Goal: Navigation & Orientation: Find specific page/section

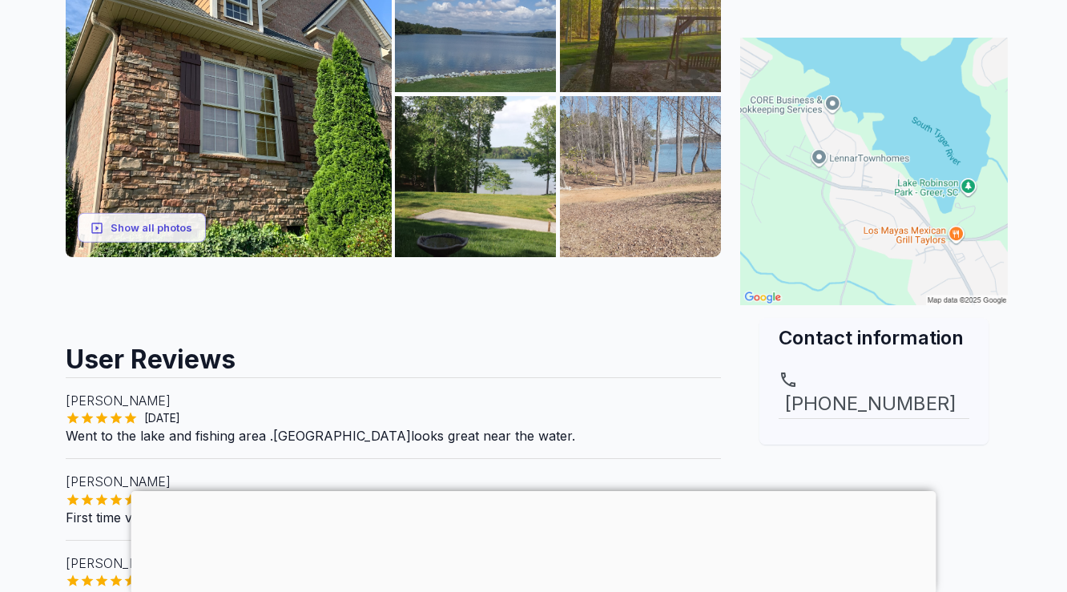
scroll to position [414, 0]
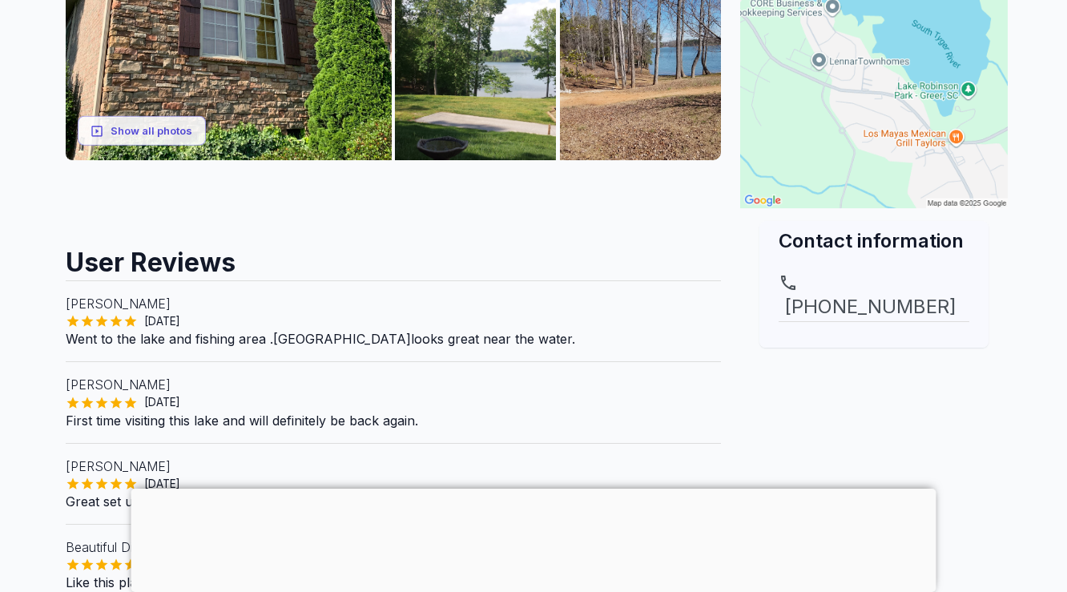
click at [533, 489] on div at bounding box center [533, 489] width 805 height 0
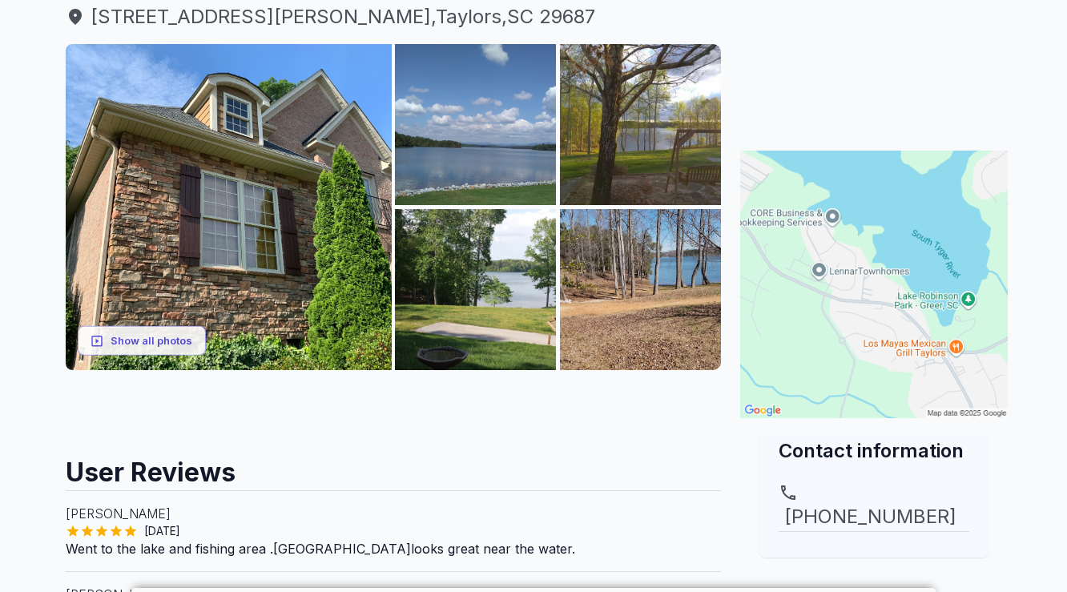
scroll to position [206, 0]
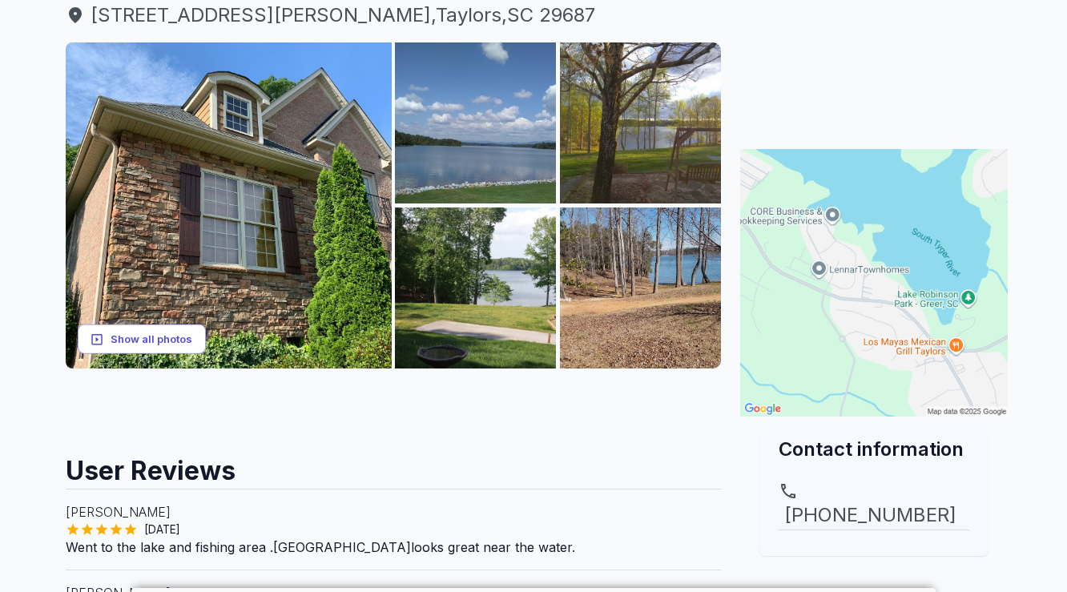
click at [184, 338] on button "Show all photos" at bounding box center [142, 339] width 128 height 30
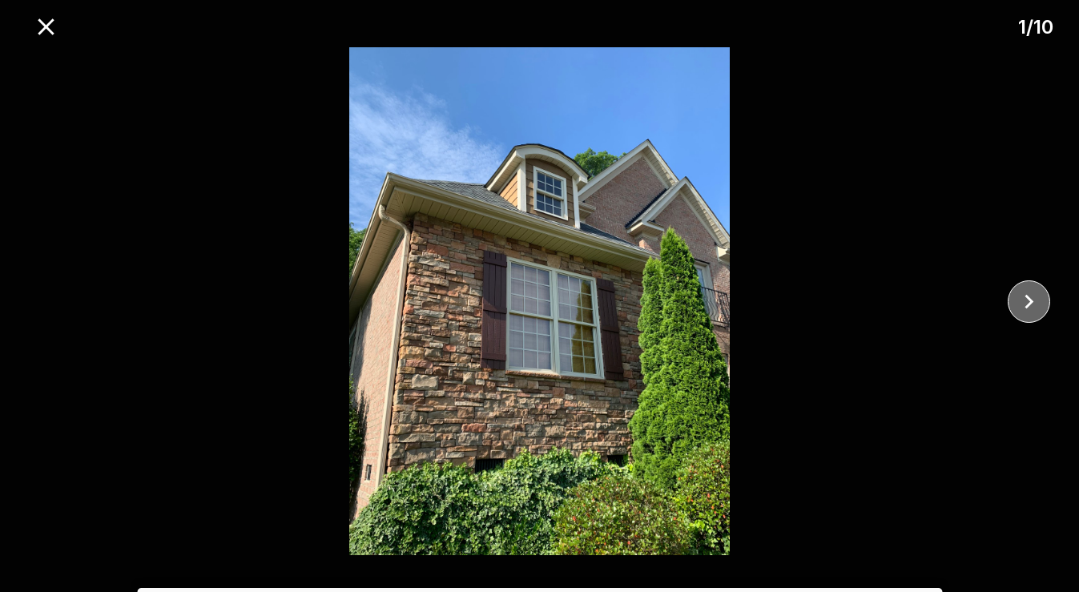
click at [1032, 299] on icon "close" at bounding box center [1029, 302] width 28 height 28
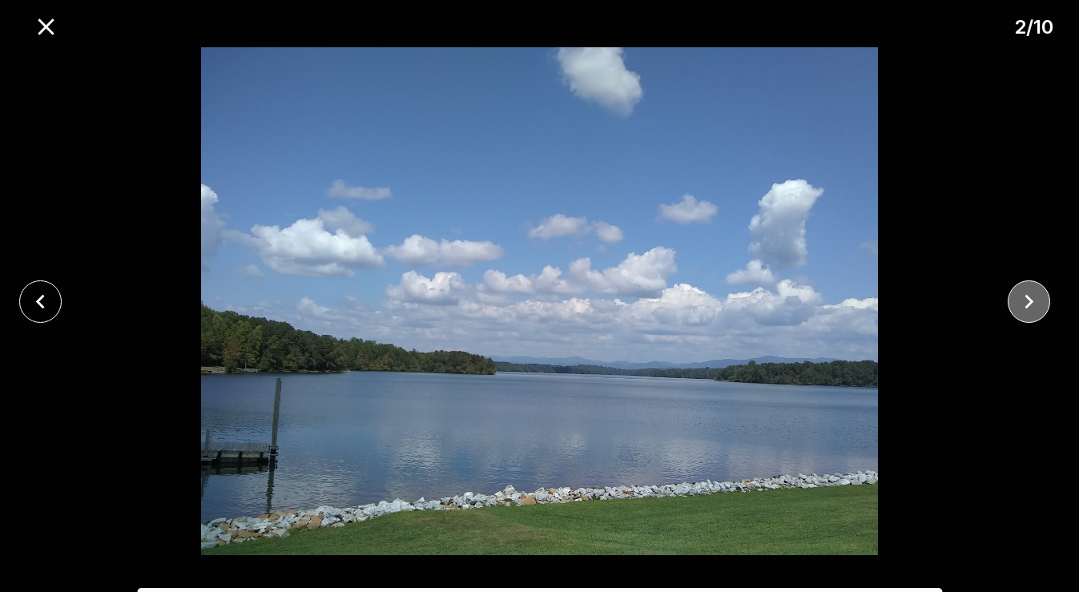
click at [1032, 299] on icon "close" at bounding box center [1029, 302] width 28 height 28
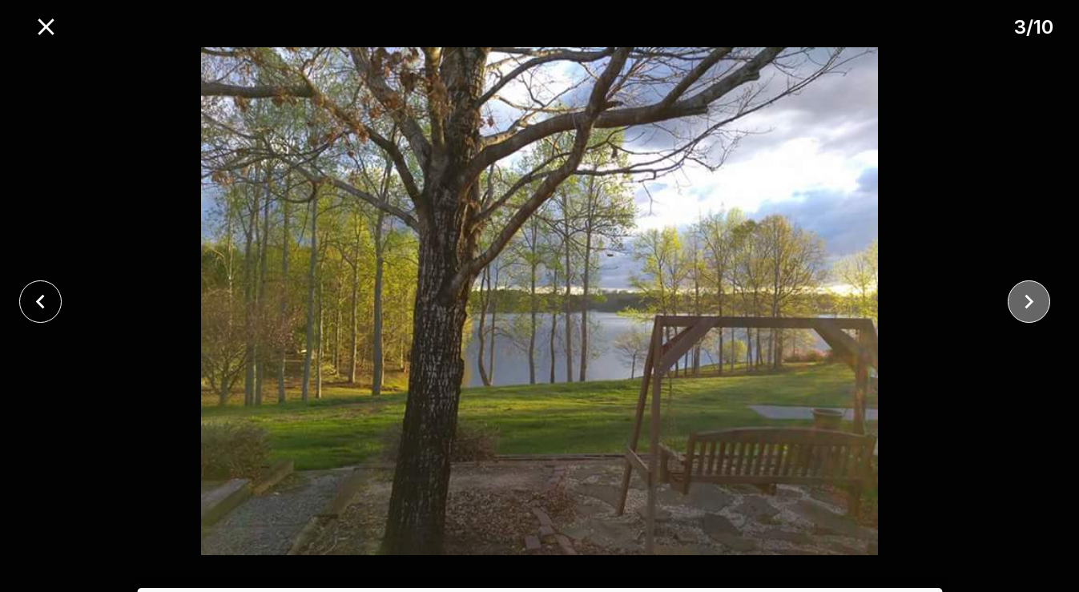
click at [1032, 299] on icon "close" at bounding box center [1029, 302] width 28 height 28
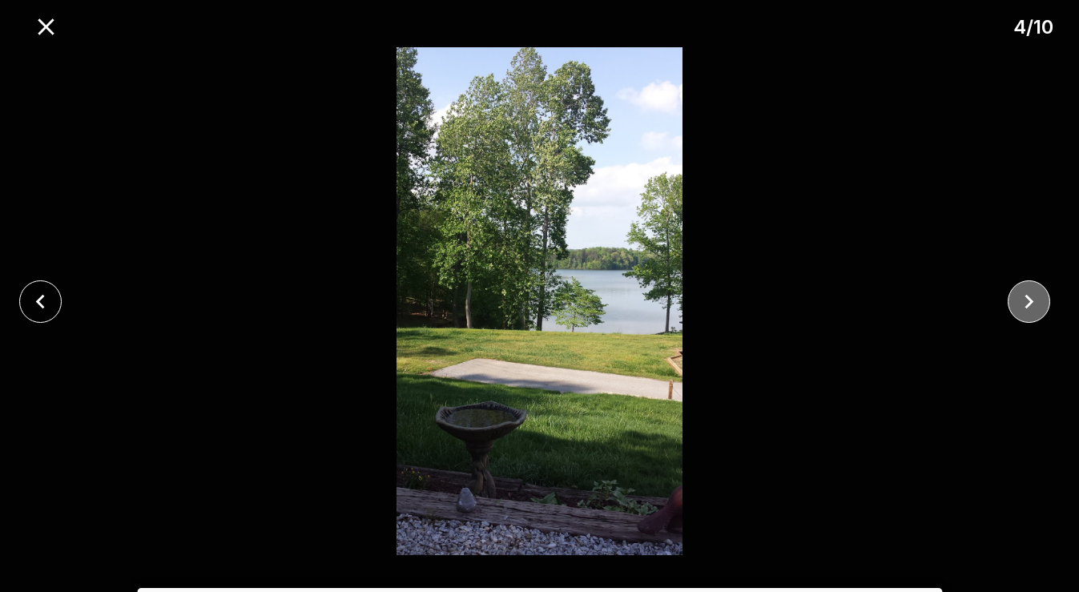
click at [1032, 299] on icon "close" at bounding box center [1029, 302] width 28 height 28
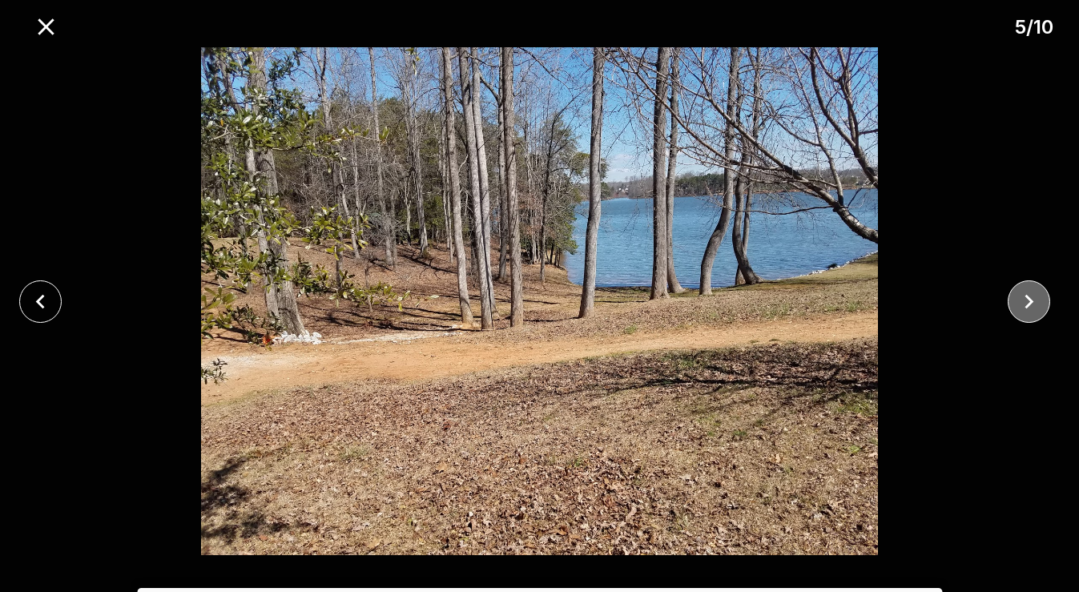
click at [1032, 299] on icon "close" at bounding box center [1029, 302] width 28 height 28
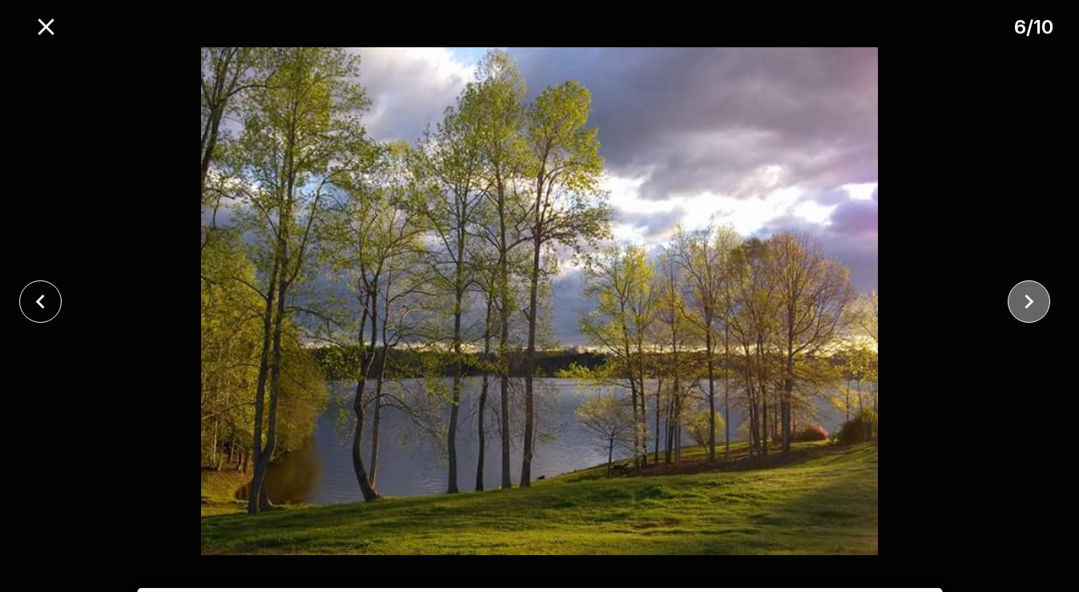
click at [1028, 299] on icon "close" at bounding box center [1029, 301] width 9 height 14
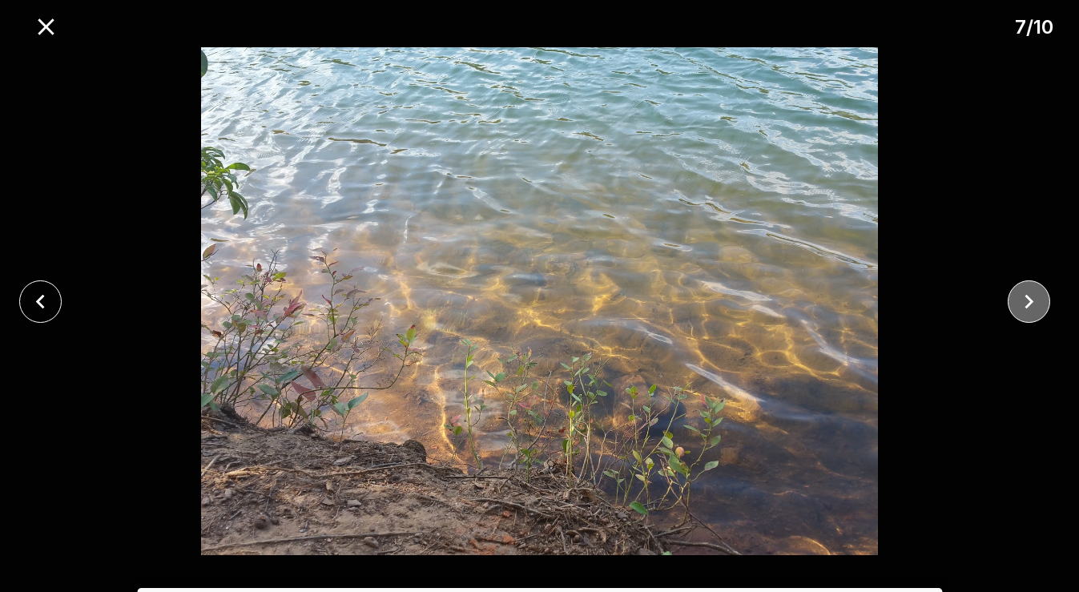
click at [1028, 299] on icon "close" at bounding box center [1029, 301] width 9 height 14
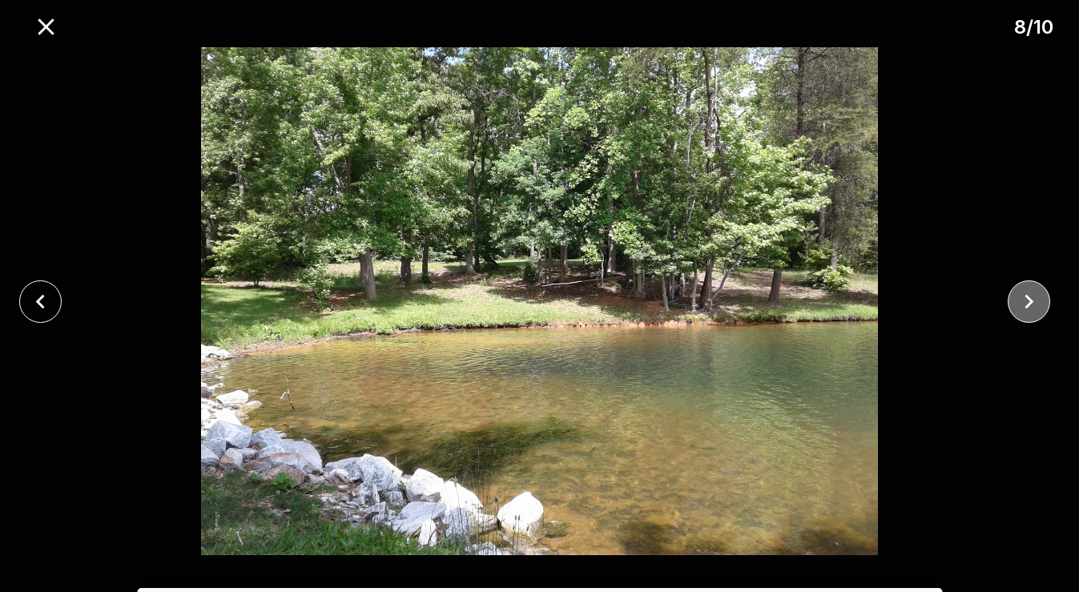
click at [1028, 299] on icon "close" at bounding box center [1029, 301] width 9 height 14
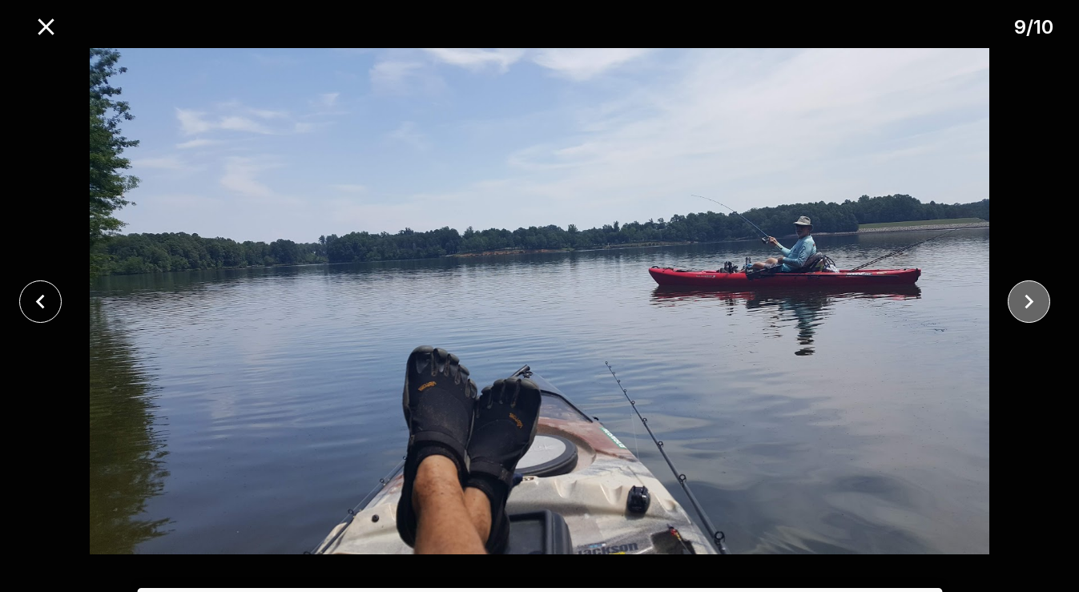
click at [1028, 299] on icon "close" at bounding box center [1029, 301] width 9 height 14
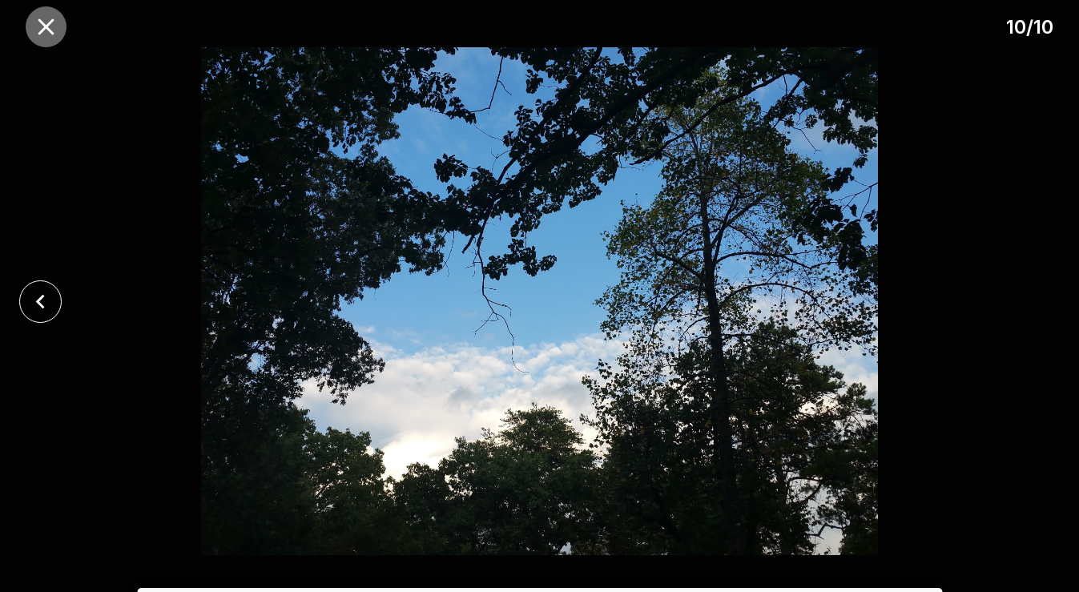
click at [44, 26] on icon "close" at bounding box center [46, 27] width 28 height 28
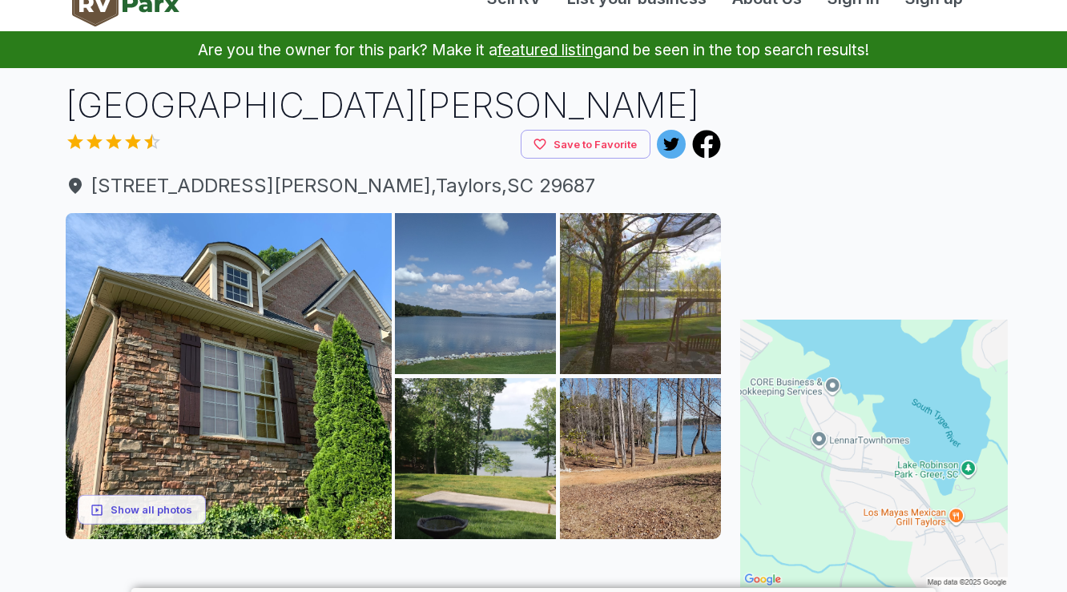
scroll to position [0, 0]
